Goal: Transaction & Acquisition: Purchase product/service

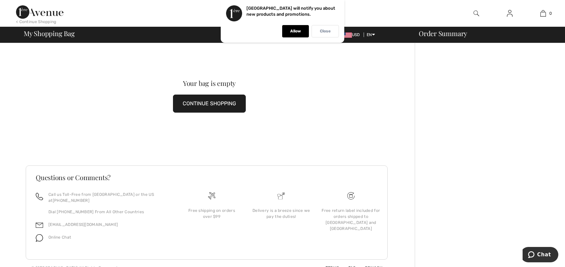
click at [327, 33] on p "Close" at bounding box center [325, 31] width 11 height 5
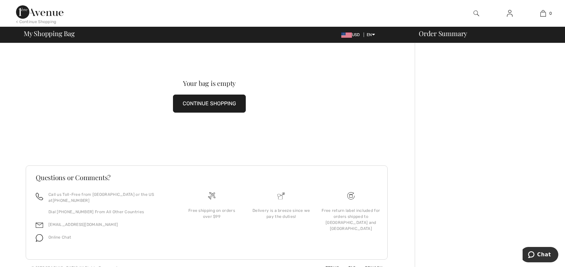
click at [45, 12] on img at bounding box center [39, 11] width 47 height 13
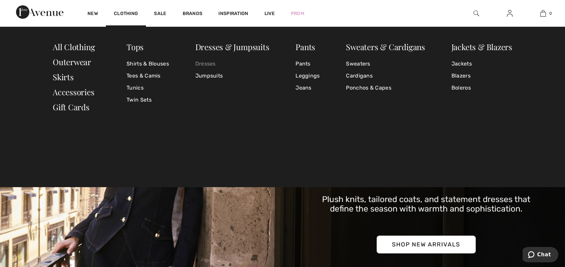
click at [211, 63] on link "Dresses" at bounding box center [232, 64] width 74 height 12
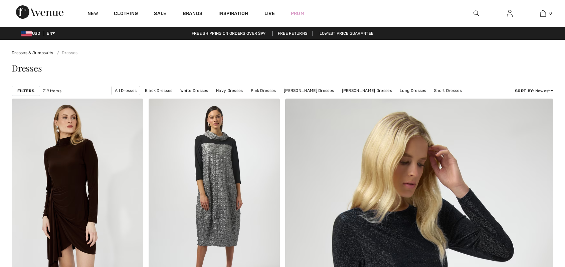
click at [309, 89] on link "Joseph Ribkoff Dresses" at bounding box center [309, 90] width 57 height 9
checkbox input "true"
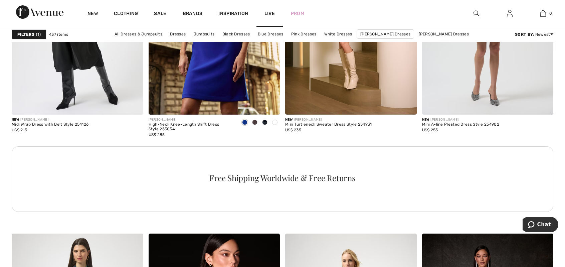
scroll to position [635, 0]
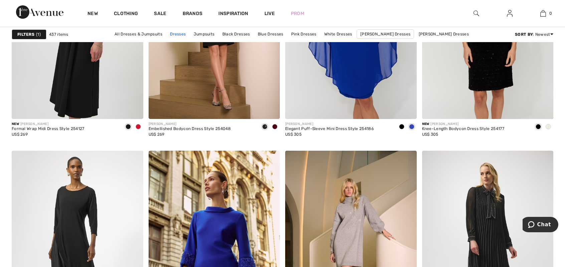
click at [181, 33] on link "Dresses" at bounding box center [178, 34] width 22 height 9
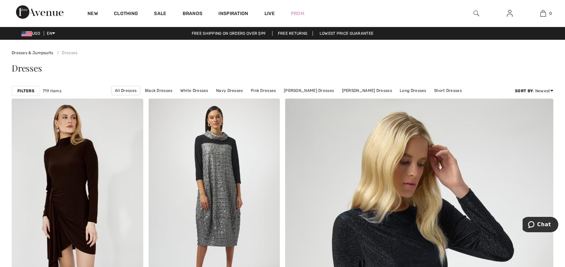
click at [30, 90] on strong "Filters" at bounding box center [25, 91] width 17 height 6
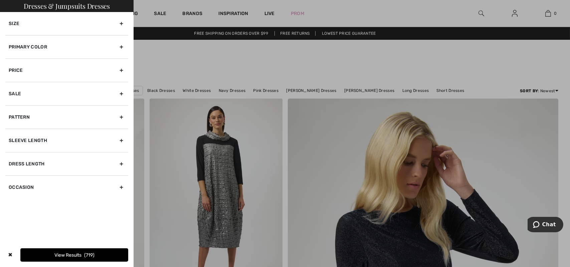
click at [28, 44] on div "Primary Color" at bounding box center [66, 46] width 123 height 23
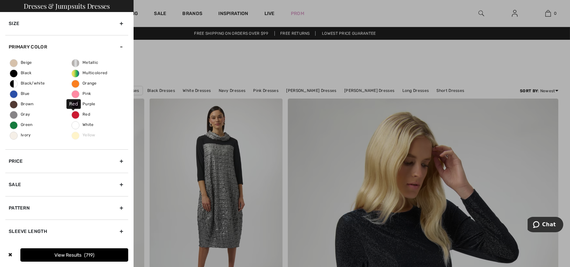
click at [72, 113] on span "Red" at bounding box center [81, 114] width 18 height 5
click at [0, 0] on input "Red" at bounding box center [0, 0] width 0 height 0
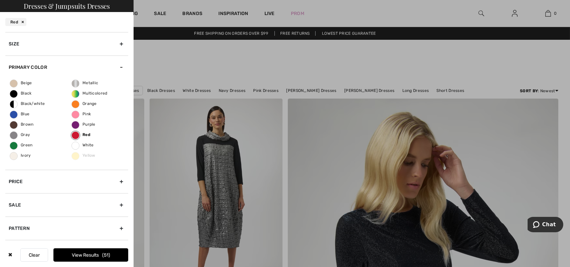
click at [86, 255] on button "View Results 51" at bounding box center [90, 254] width 75 height 13
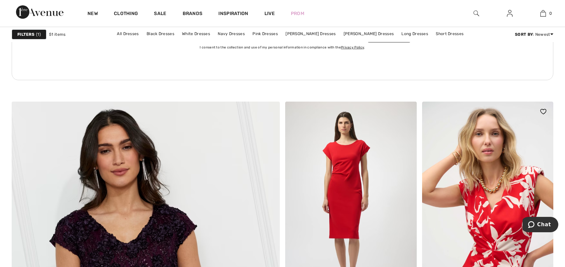
scroll to position [1793, 0]
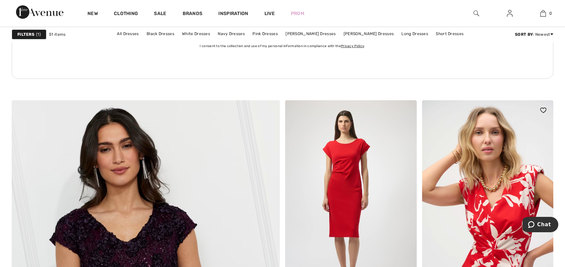
click at [490, 222] on img at bounding box center [488, 198] width 132 height 197
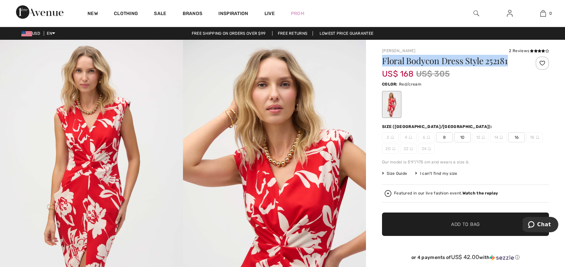
drag, startPoint x: 382, startPoint y: 59, endPoint x: 514, endPoint y: 59, distance: 131.6
click at [514, 59] on h1 "Floral Bodycon Dress Style 252181" at bounding box center [451, 60] width 139 height 9
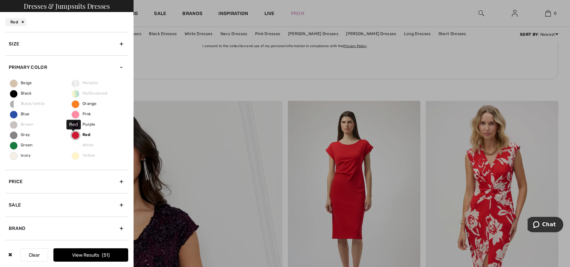
click at [75, 133] on label "Red" at bounding box center [75, 135] width 8 height 8
click at [0, 0] on input "Red" at bounding box center [0, 0] width 0 height 0
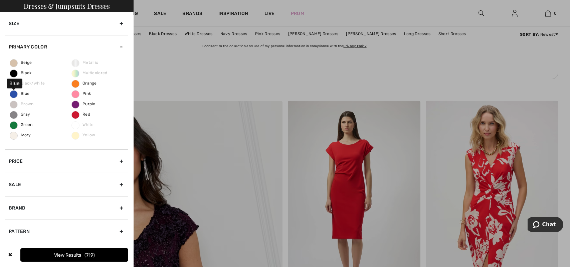
click at [12, 94] on span "Blue" at bounding box center [19, 93] width 19 height 5
click at [0, 0] on input "Blue" at bounding box center [0, 0] width 0 height 0
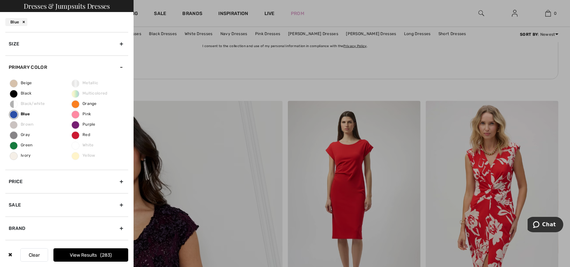
click at [116, 202] on div "Sale" at bounding box center [66, 204] width 123 height 23
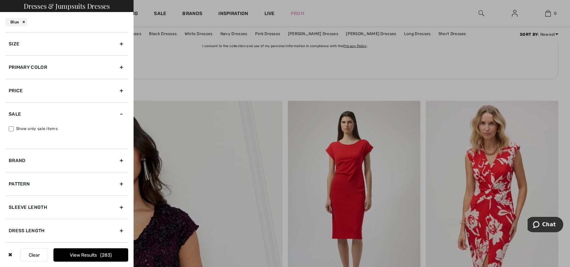
click at [9, 128] on input "Show only sale items" at bounding box center [11, 128] width 5 height 5
checkbox input "true"
click at [69, 254] on button "View Results 172" at bounding box center [90, 254] width 75 height 13
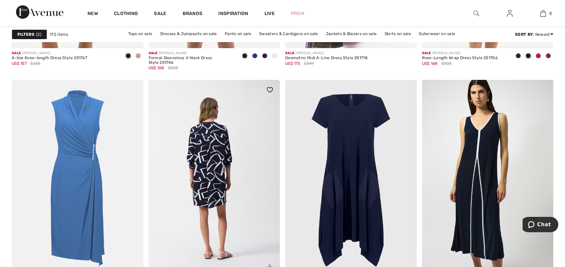
scroll to position [3441, 0]
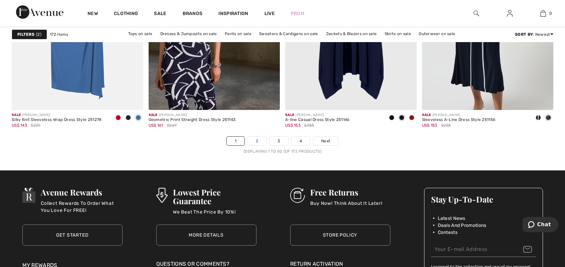
click at [258, 140] on link "2" at bounding box center [257, 141] width 18 height 9
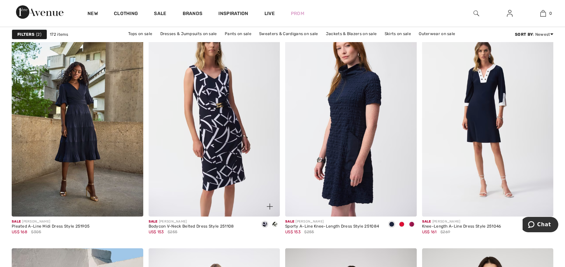
scroll to position [568, 0]
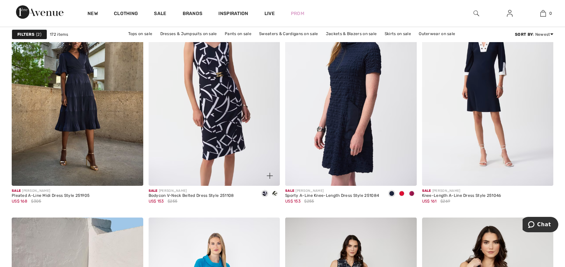
click at [216, 162] on img at bounding box center [215, 87] width 132 height 197
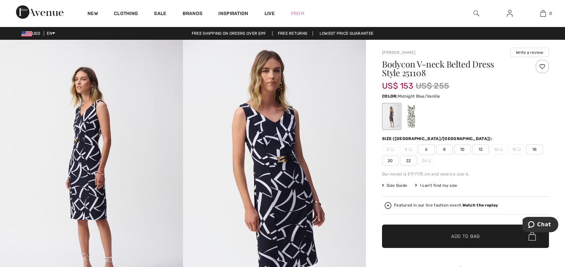
checkbox input "true"
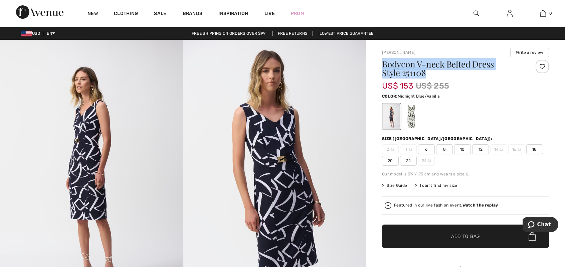
drag, startPoint x: 384, startPoint y: 63, endPoint x: 469, endPoint y: 63, distance: 85.5
click at [505, 76] on h1 "Bodycon V-neck Belted Dress Style 251108" at bounding box center [451, 68] width 139 height 17
copy h1 "Bodycon V-neck Belted Dress Style 251108"
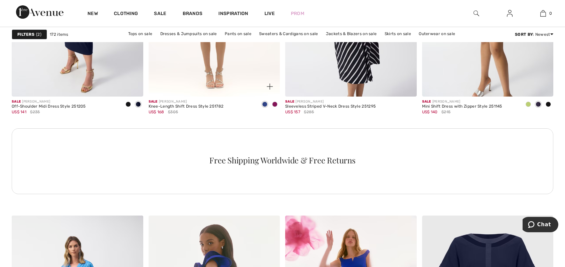
scroll to position [2639, 0]
